Goal: Task Accomplishment & Management: Complete application form

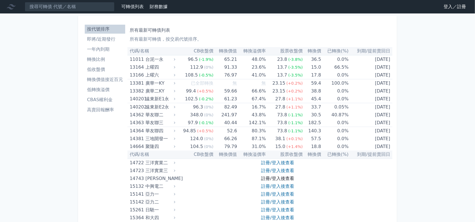
click at [282, 176] on link "註冊/登入後查看" at bounding box center [277, 178] width 33 height 5
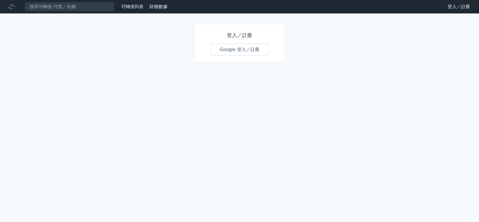
click at [251, 49] on link "Google 登入／註冊" at bounding box center [239, 50] width 58 height 12
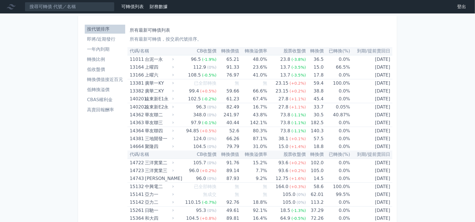
scroll to position [2206, 0]
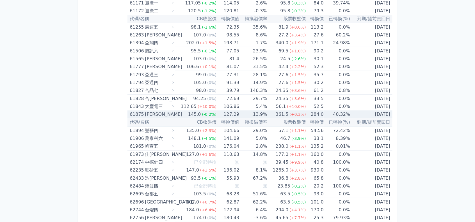
click at [166, 111] on div "[PERSON_NAME]" at bounding box center [159, 115] width 28 height 8
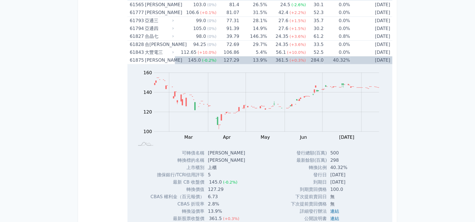
scroll to position [2262, 0]
